Goal: Find specific page/section: Find specific page/section

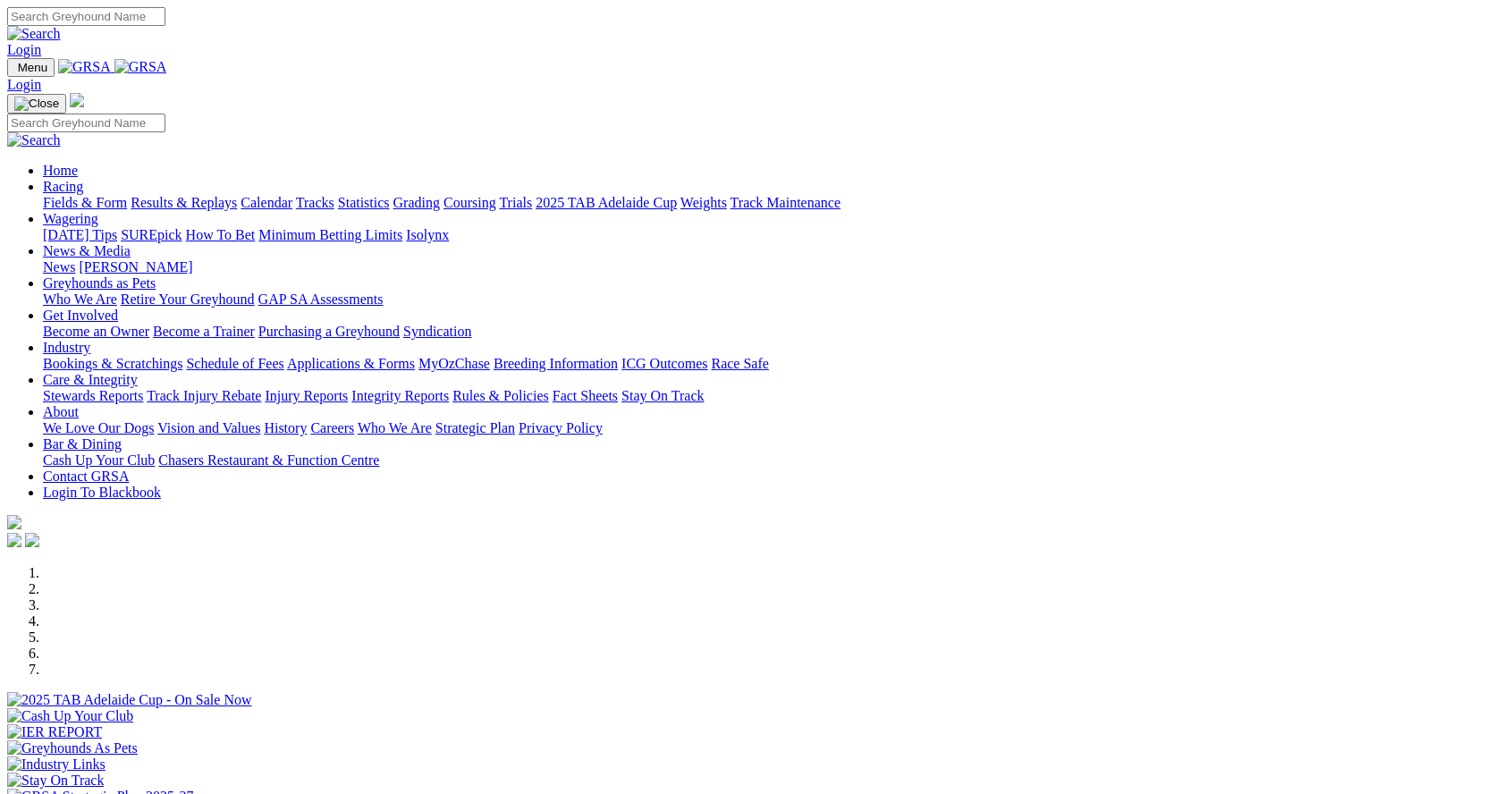
scroll to position [737, 0]
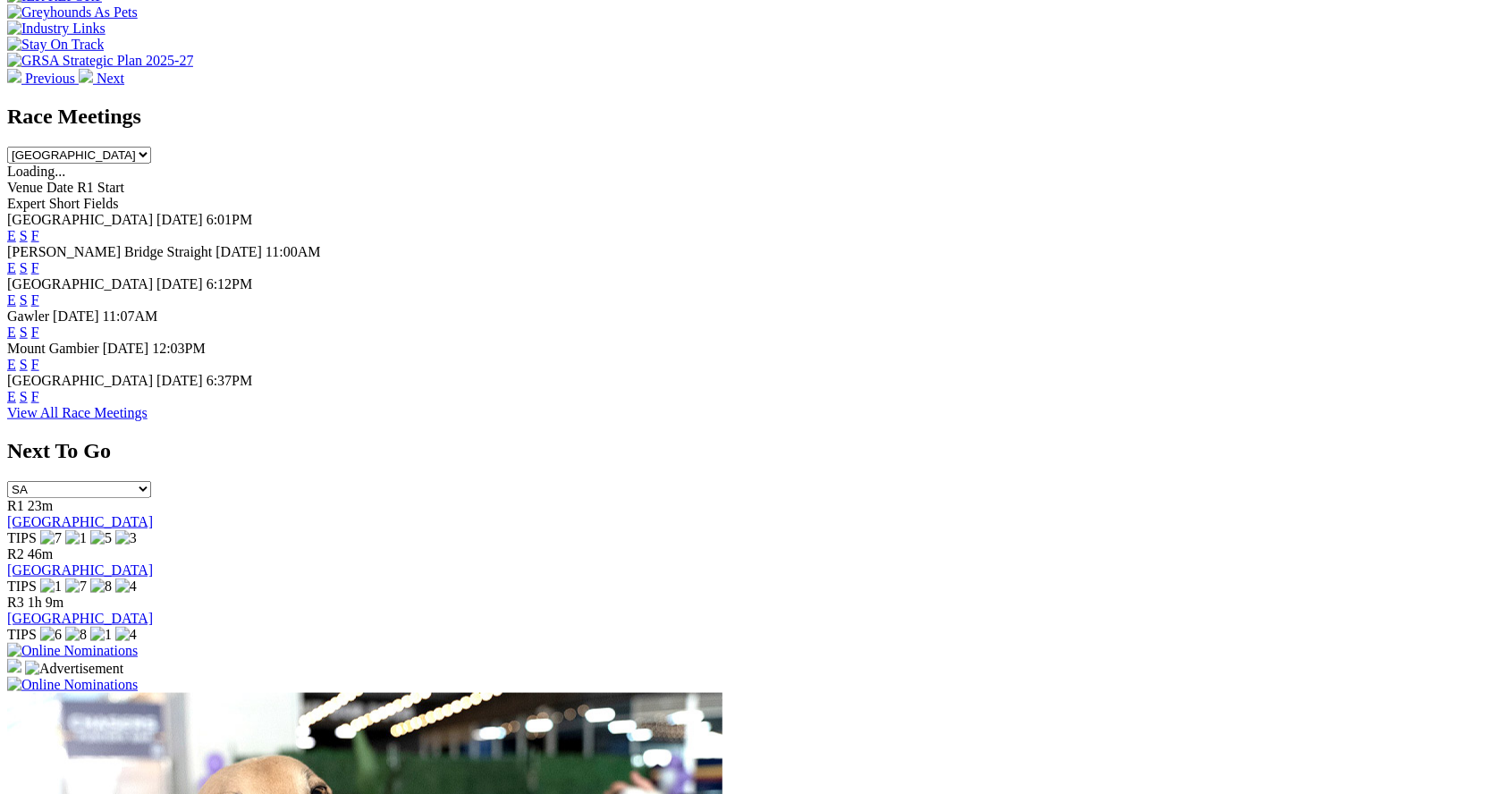
click at [39, 405] on link "F" at bounding box center [35, 397] width 8 height 15
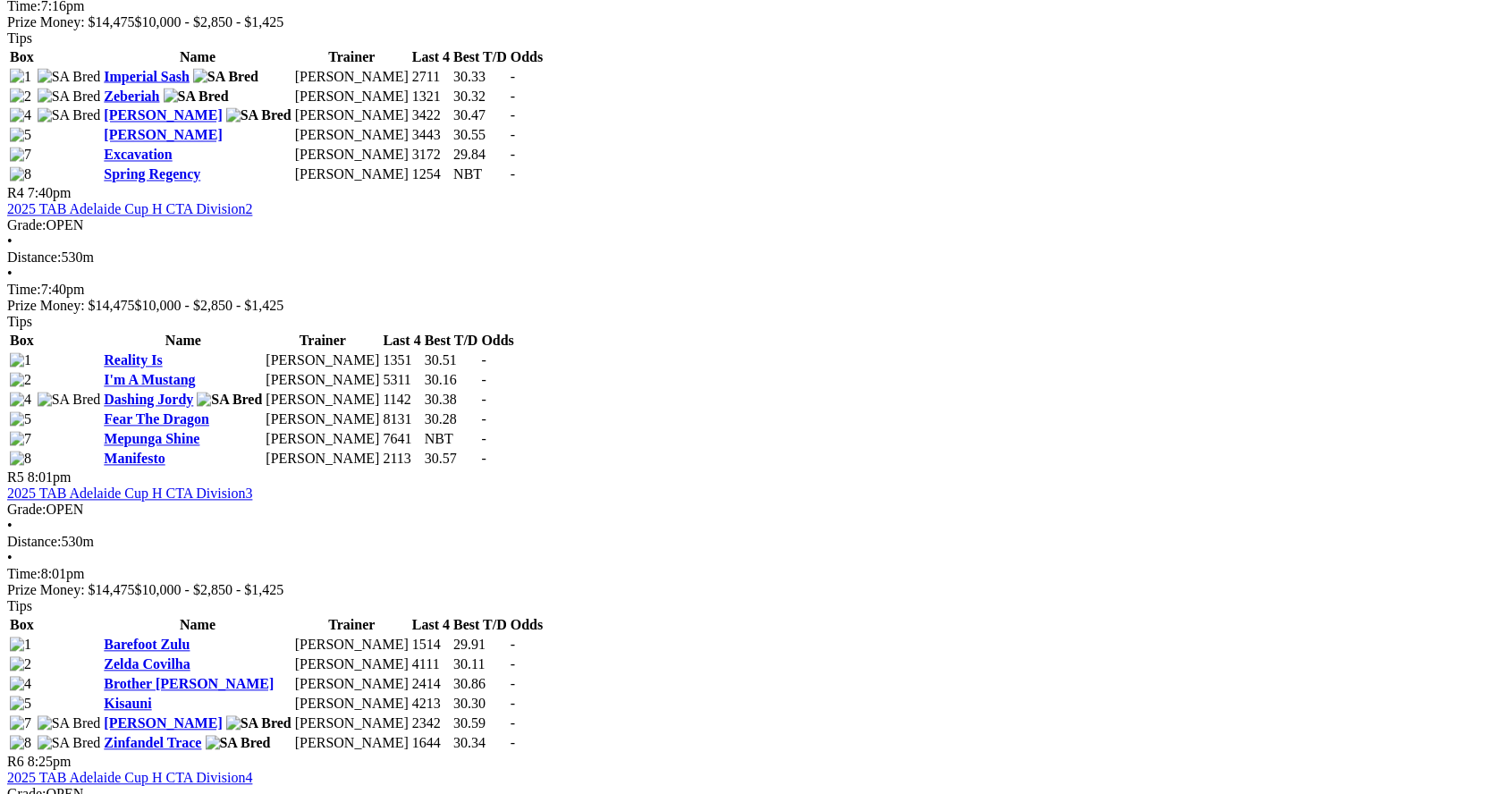
scroll to position [1655, 0]
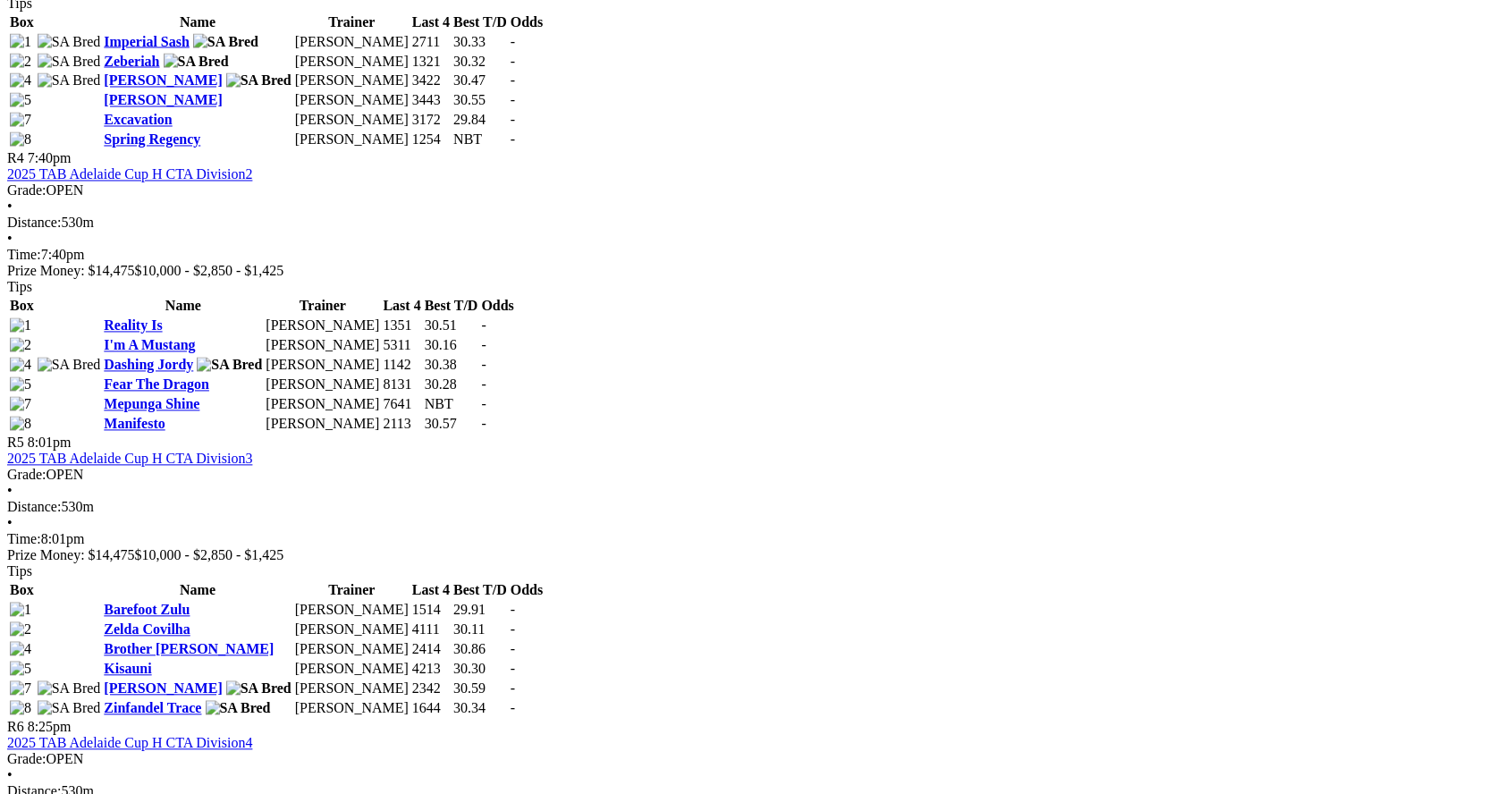
scroll to position [1703, 0]
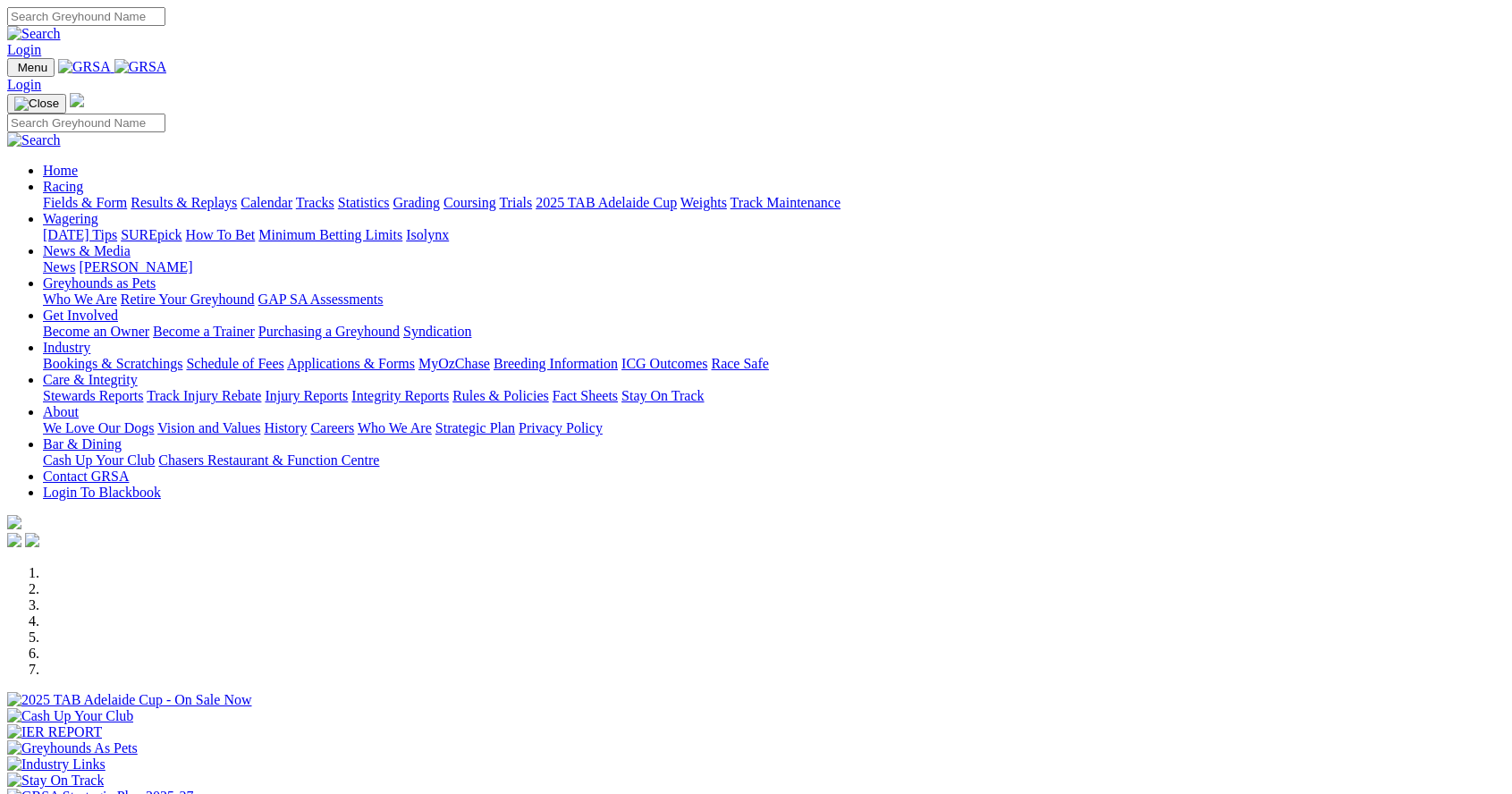
scroll to position [737, 0]
